Goal: Task Accomplishment & Management: Use online tool/utility

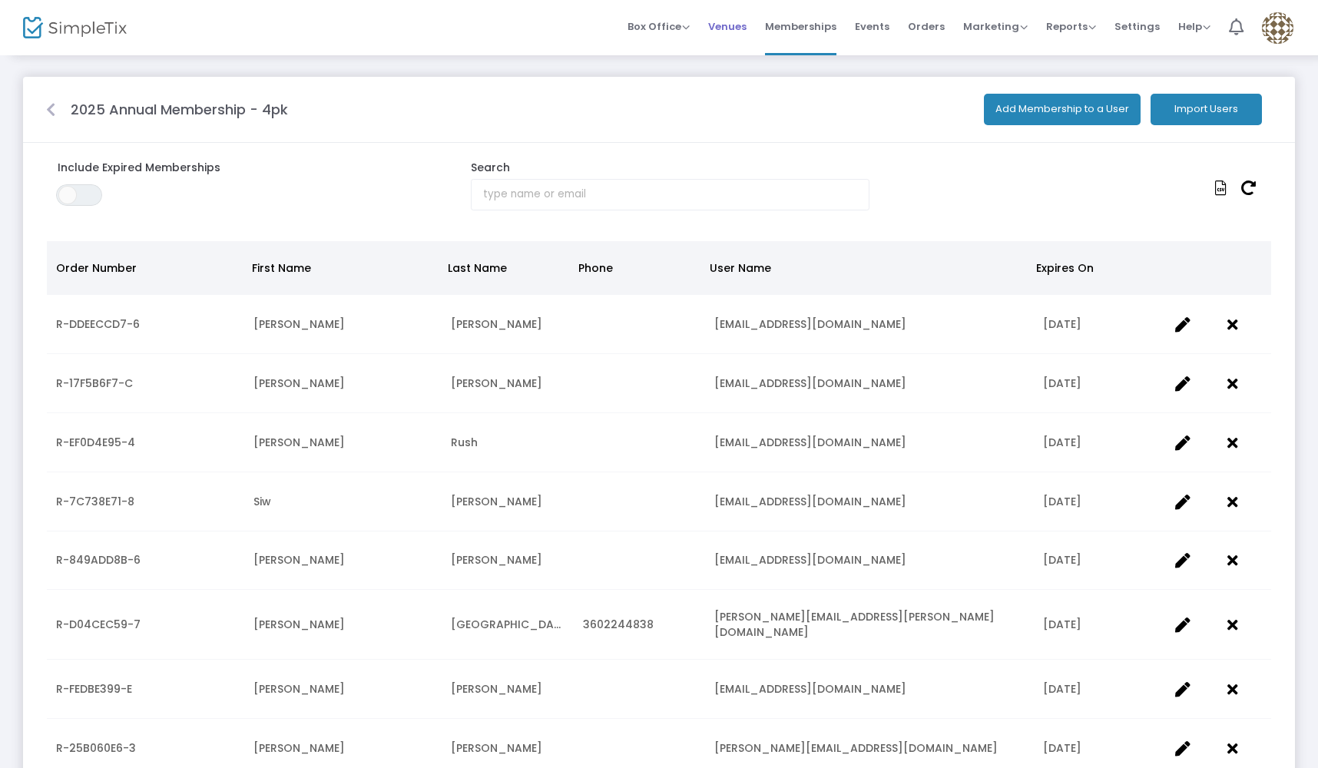
click at [730, 34] on span "Venues" at bounding box center [727, 26] width 38 height 39
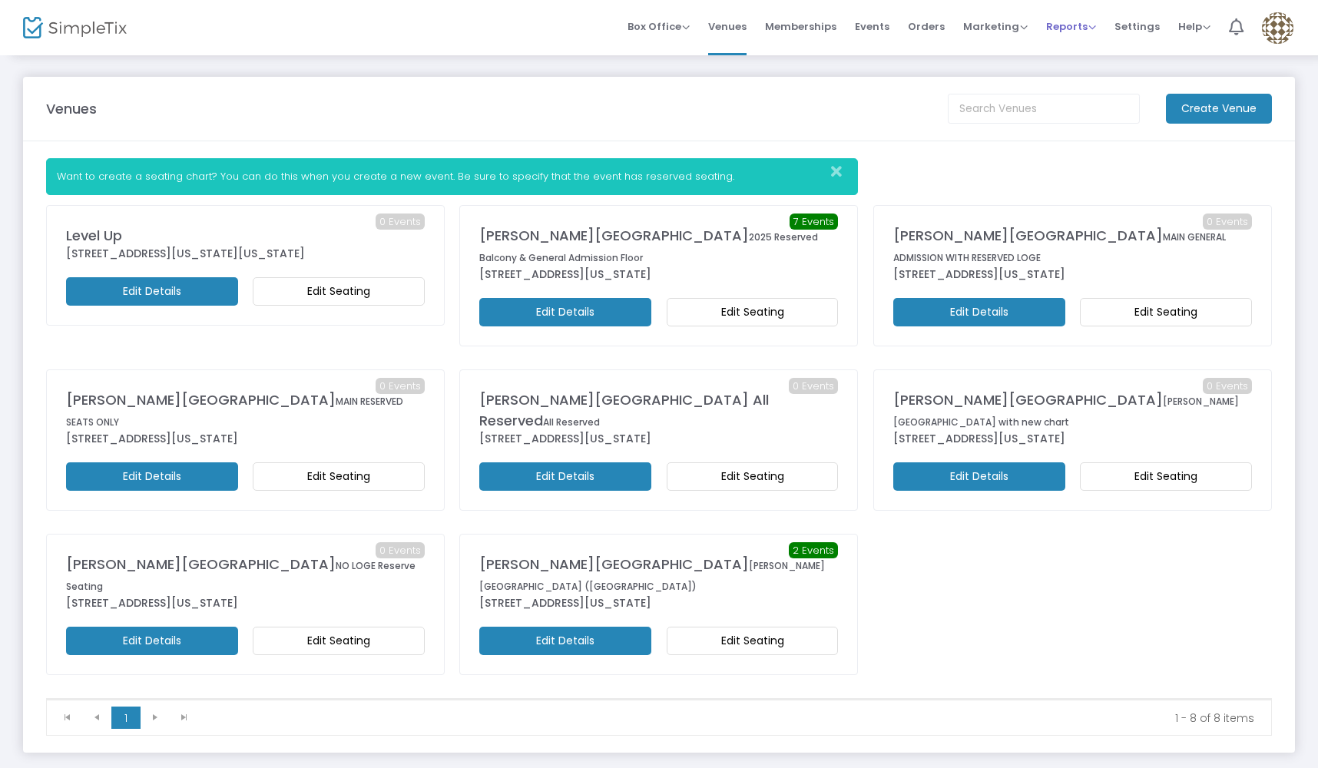
click at [1066, 27] on span "Reports" at bounding box center [1071, 26] width 50 height 15
click at [1091, 81] on li "Sales Reports" at bounding box center [1096, 82] width 100 height 30
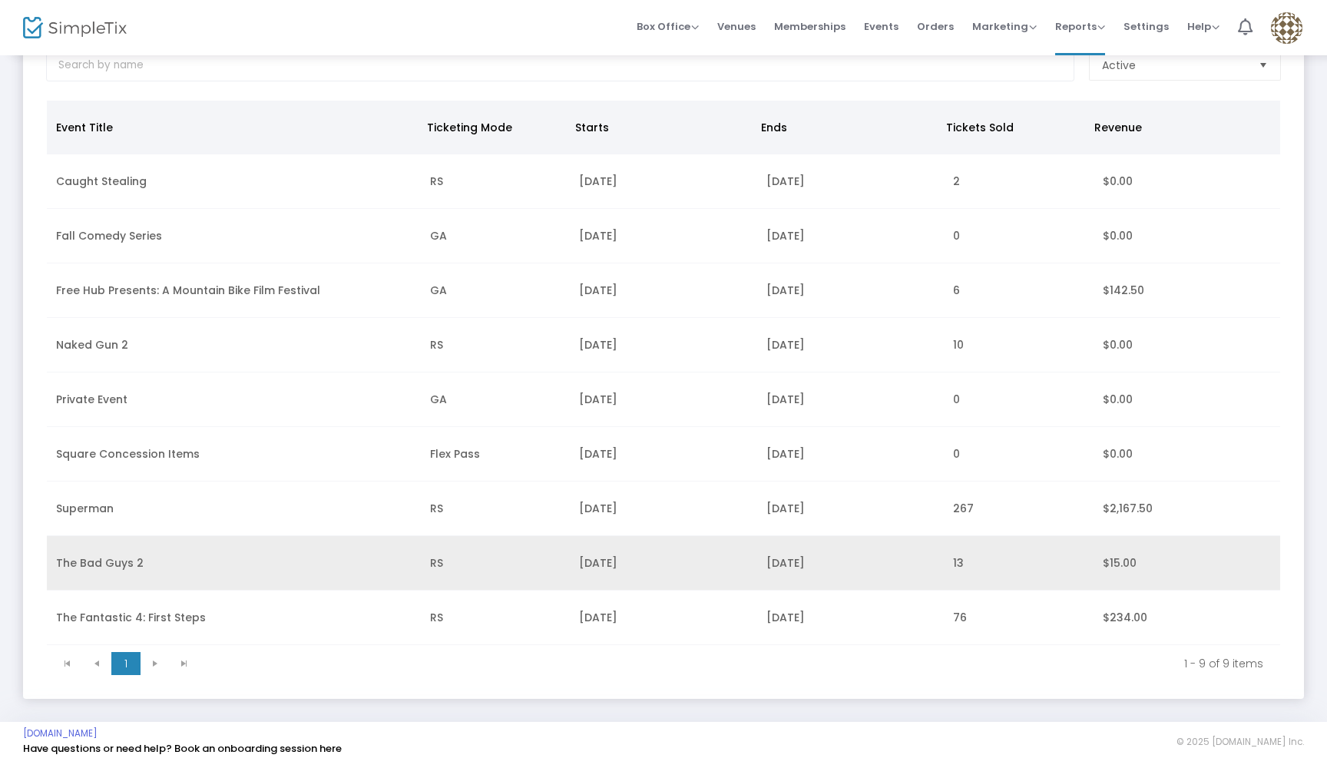
scroll to position [114, 0]
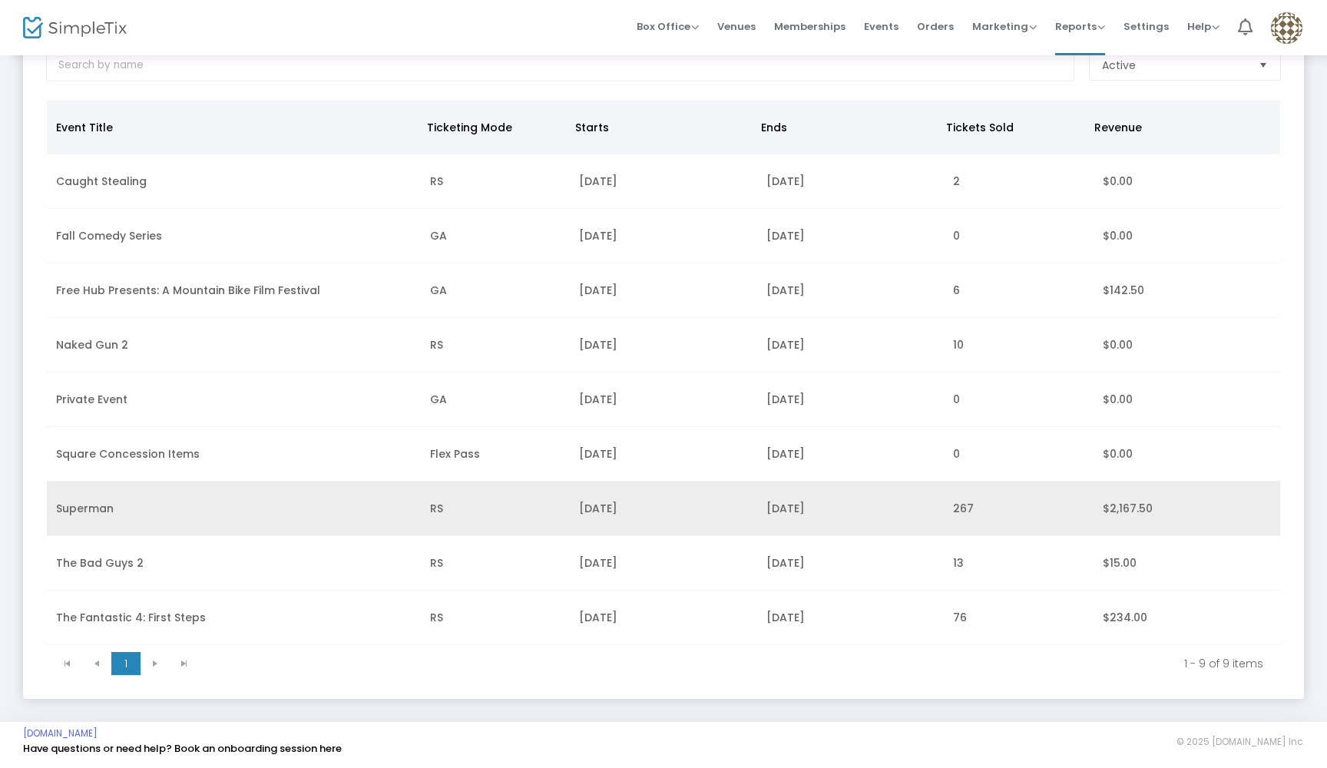
click at [256, 501] on td "Superman" at bounding box center [234, 509] width 374 height 55
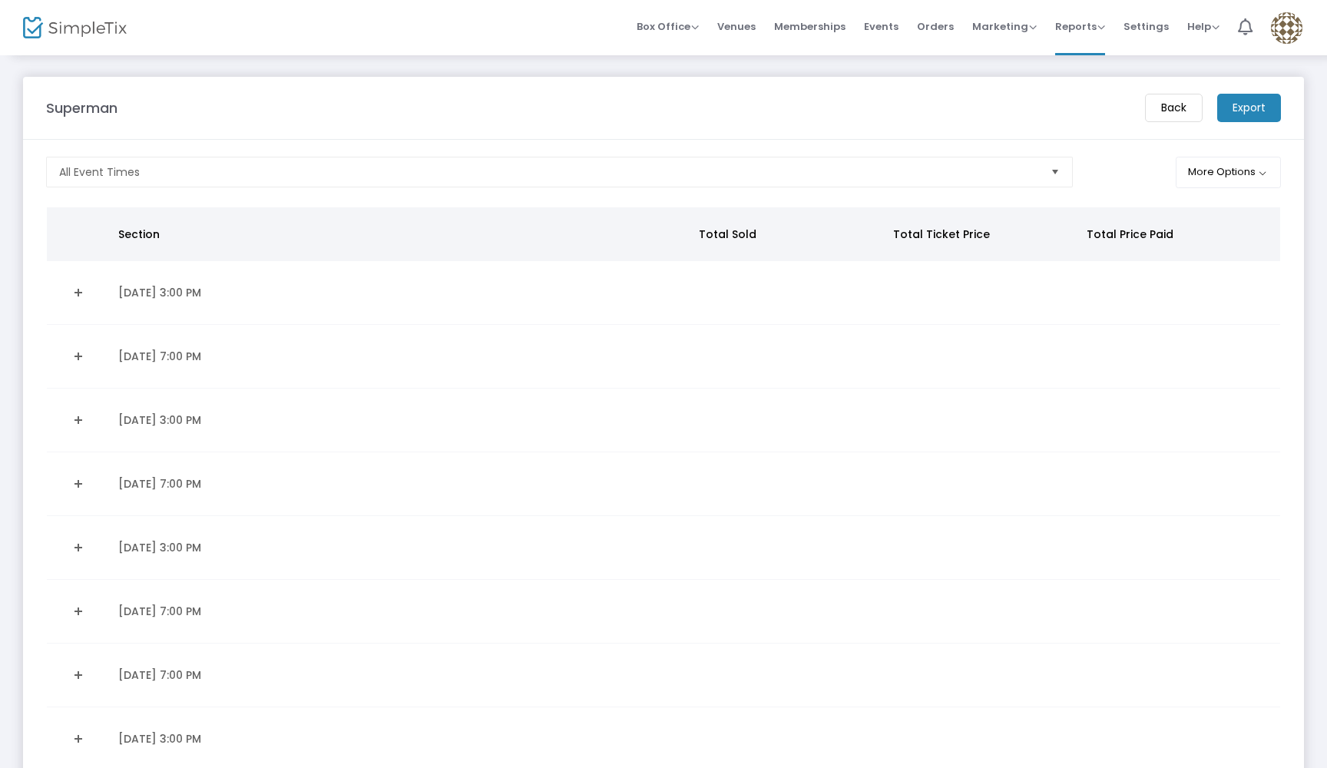
scroll to position [0, 0]
click at [1048, 167] on span "Select" at bounding box center [1054, 172] width 25 height 25
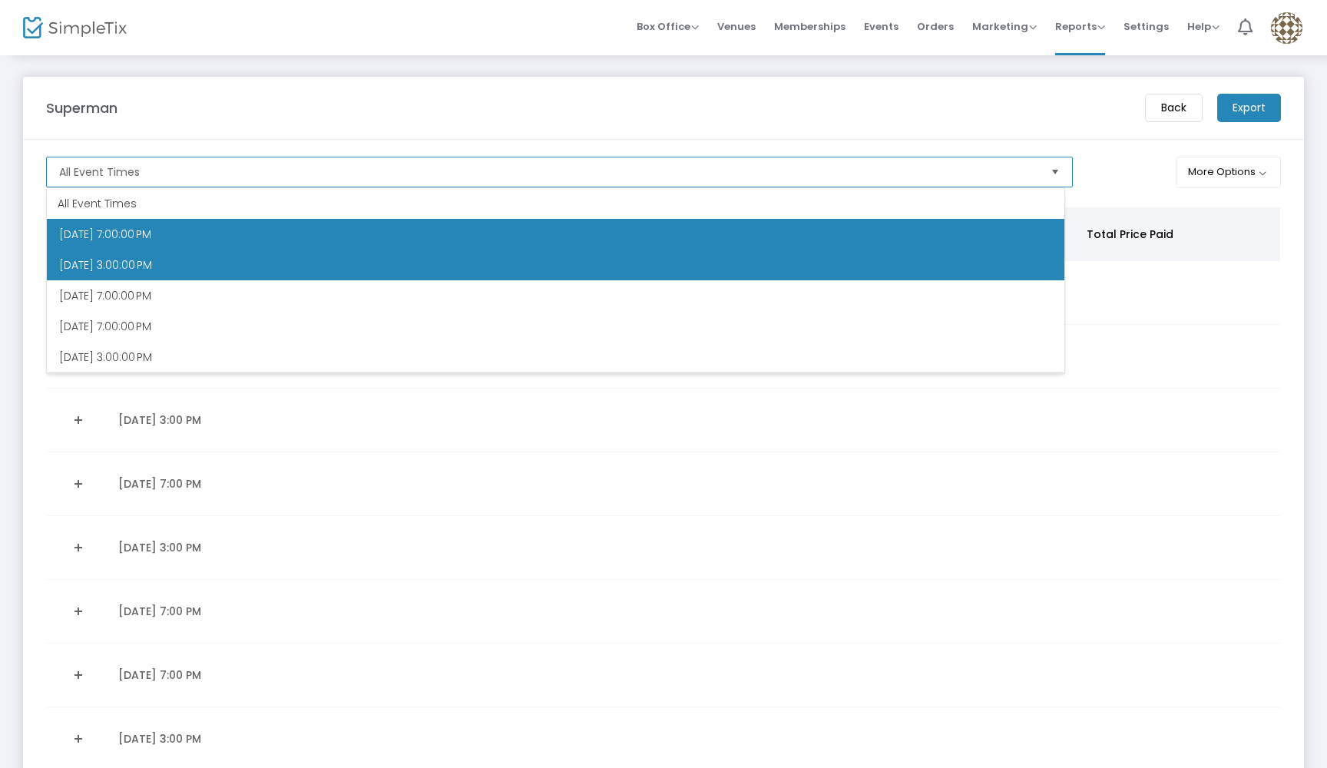
click at [128, 268] on span "[DATE] 3:00:00 PM" at bounding box center [105, 264] width 93 height 15
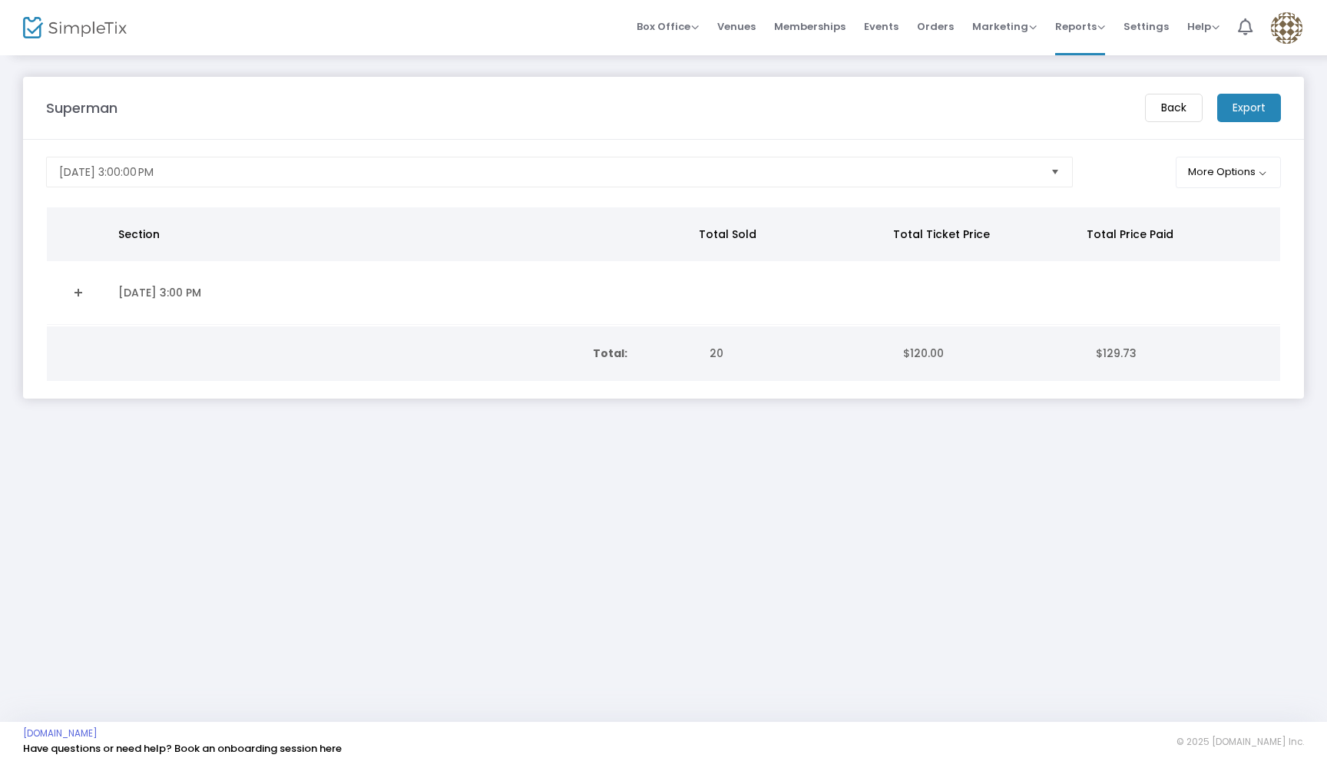
click at [1246, 104] on m-button "Export" at bounding box center [1249, 108] width 64 height 28
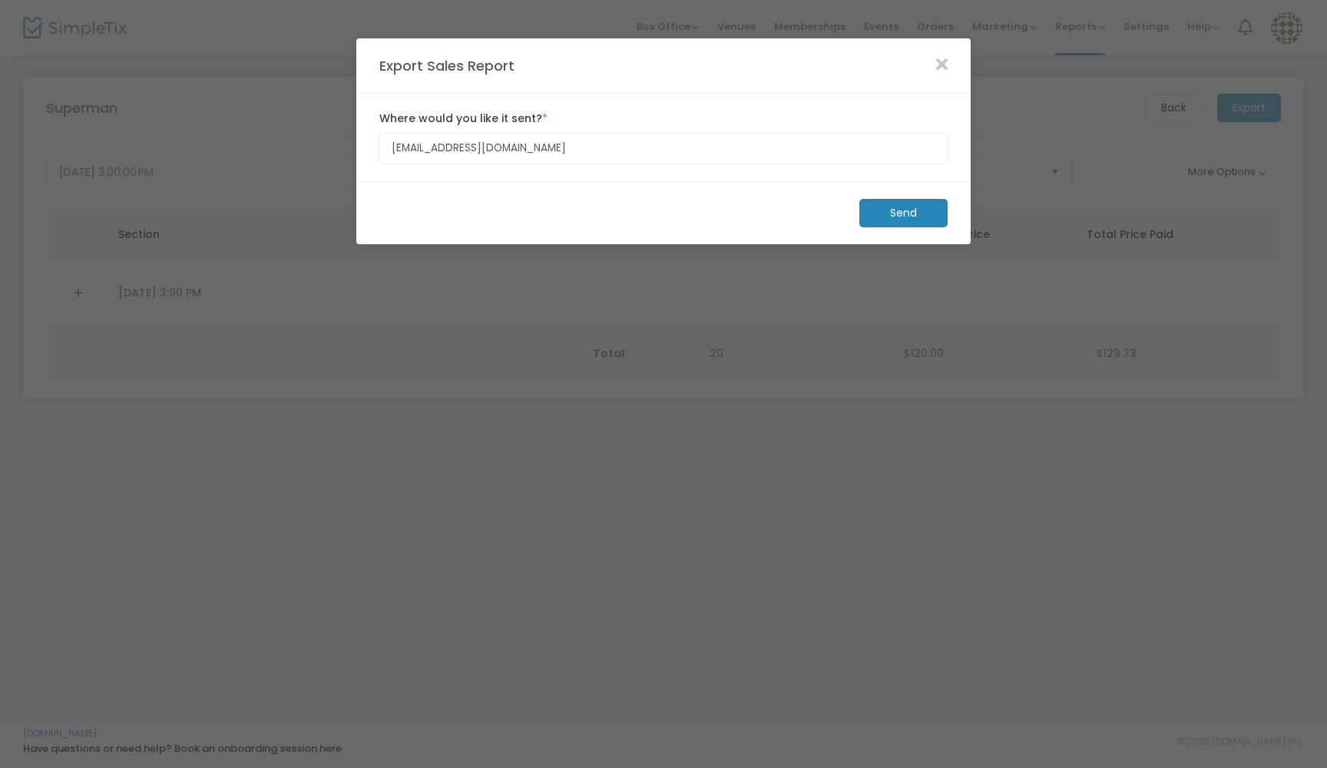
click at [906, 220] on m-button "Send" at bounding box center [903, 213] width 88 height 28
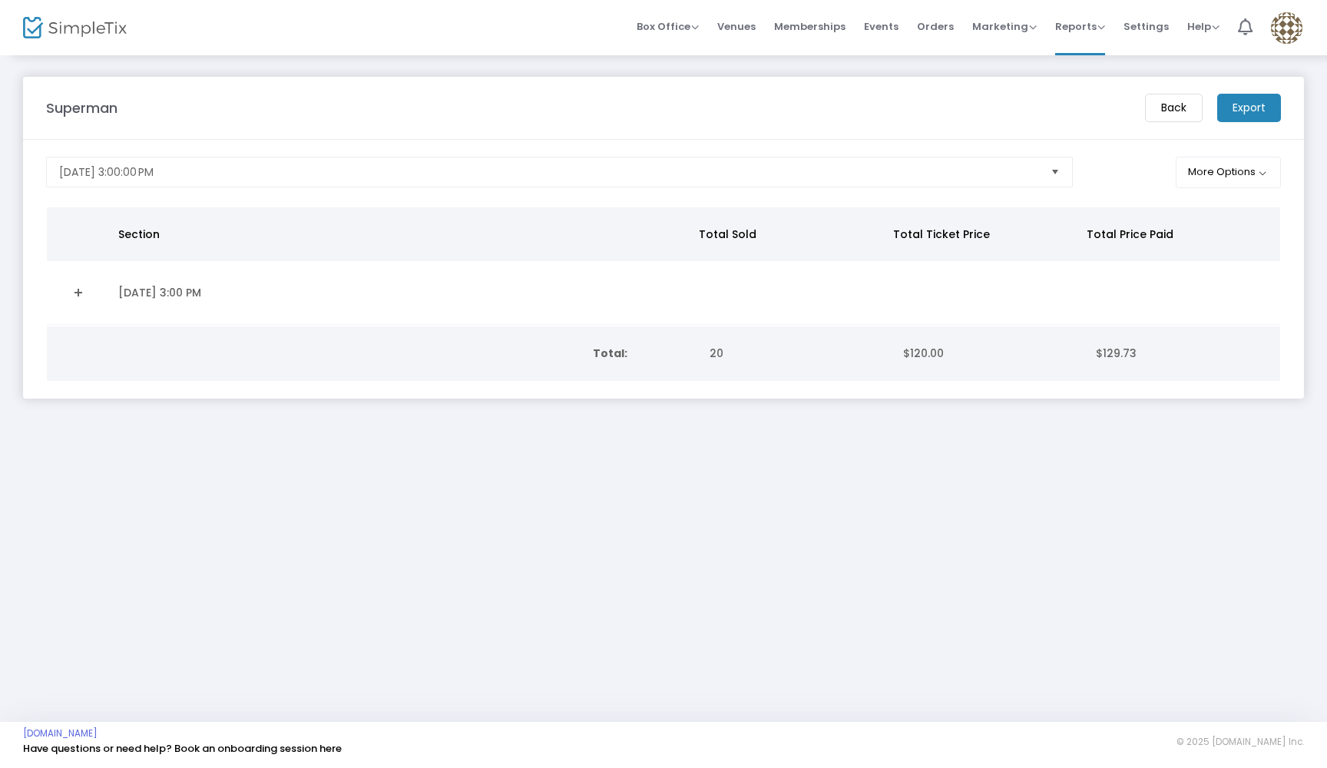
click at [1049, 170] on span "Select" at bounding box center [1054, 172] width 25 height 25
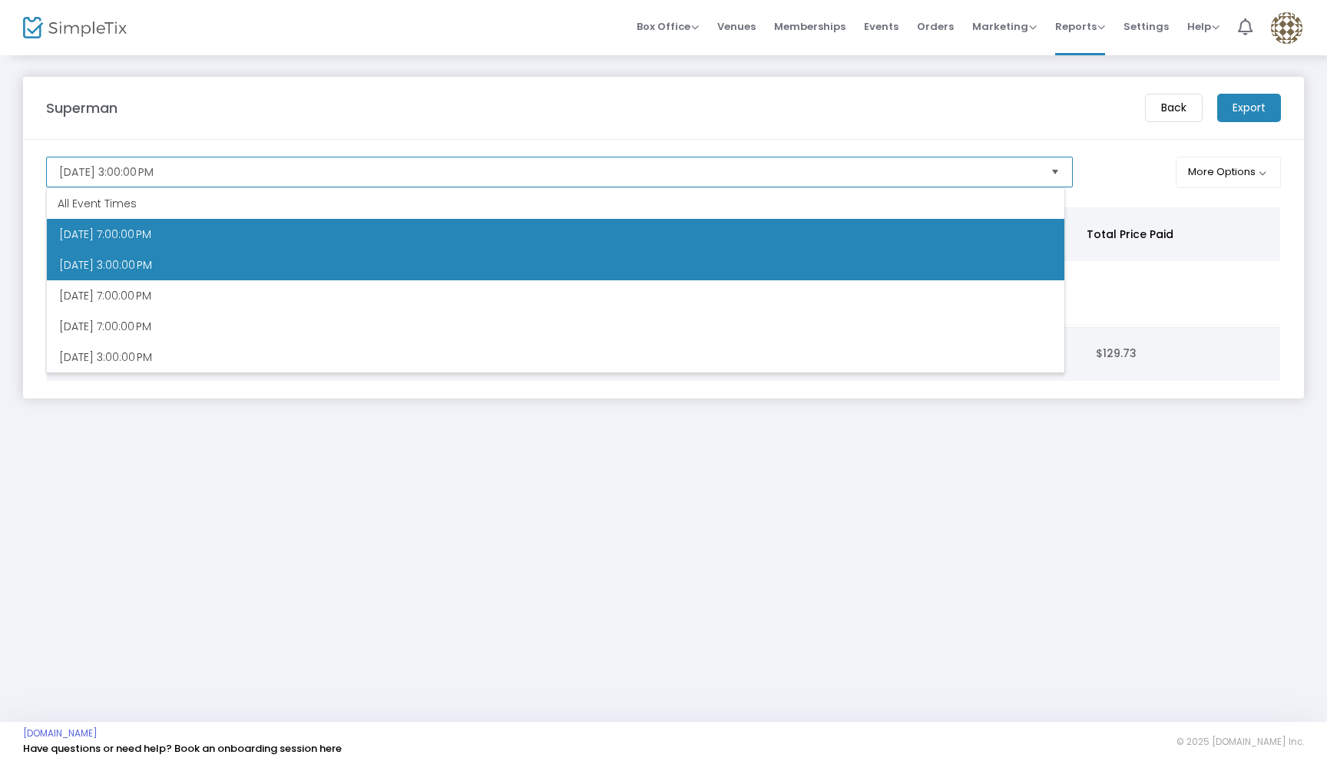
click at [110, 225] on li "[DATE] 7:00:00 PM" at bounding box center [556, 234] width 1018 height 31
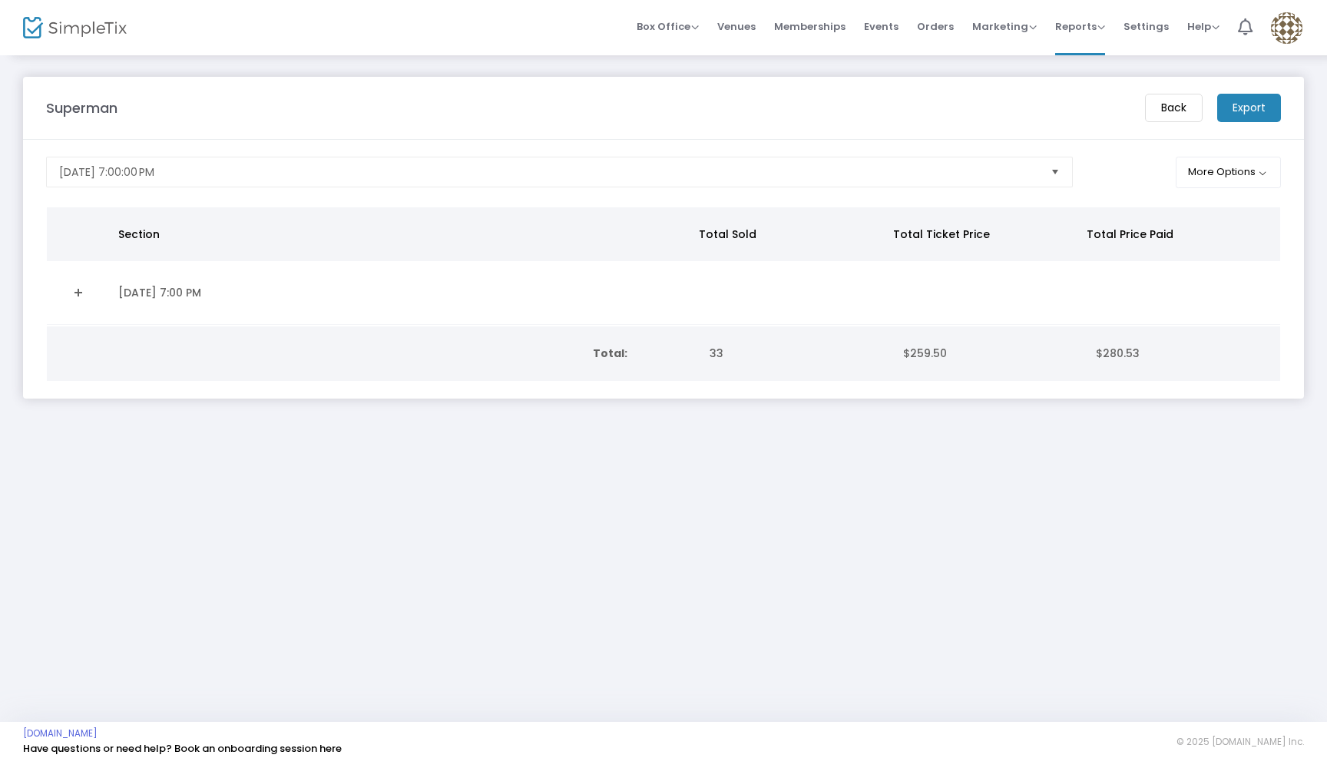
click at [1249, 108] on m-button "Export" at bounding box center [1249, 108] width 64 height 28
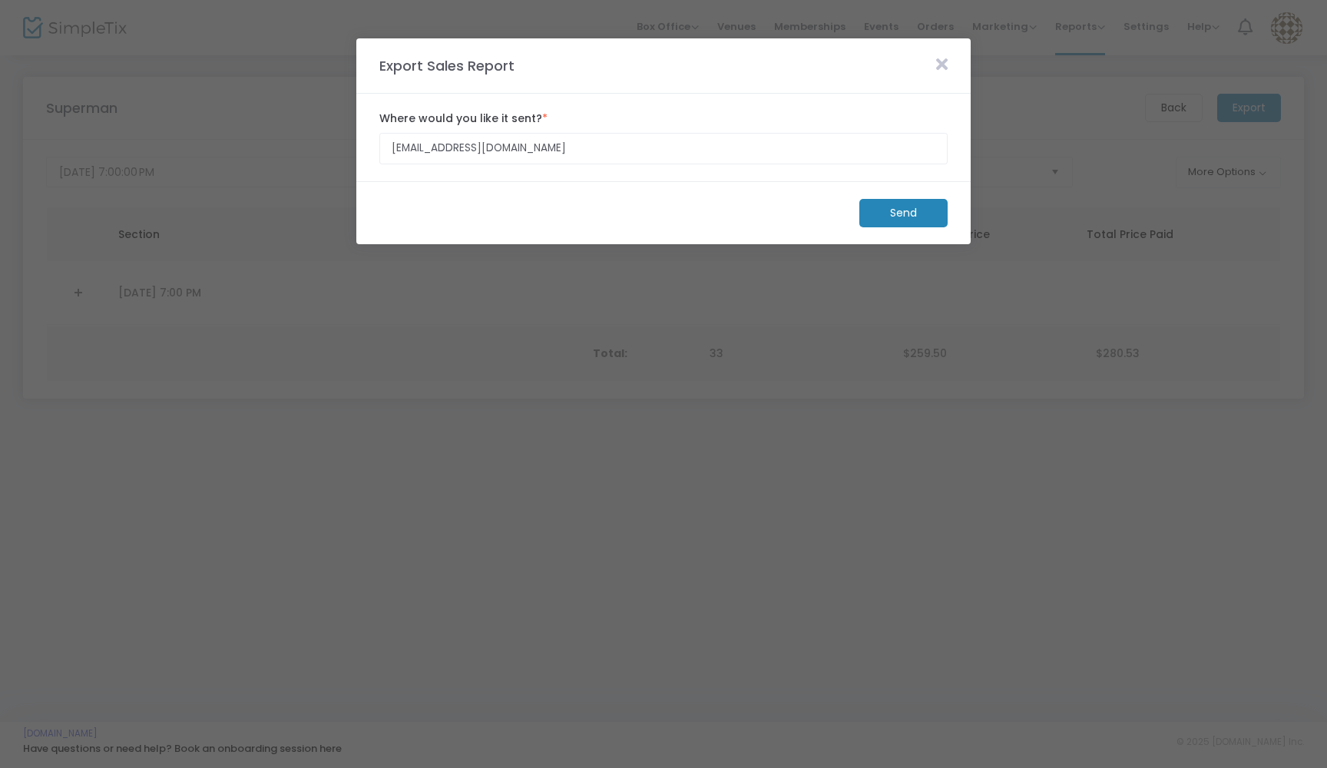
click at [915, 204] on m-button "Send" at bounding box center [903, 213] width 88 height 28
